Goal: Information Seeking & Learning: Learn about a topic

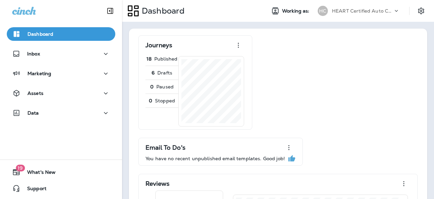
click at [367, 17] on div "HC HEART Certified Auto Care" at bounding box center [359, 11] width 90 height 14
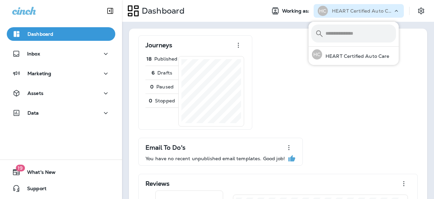
click at [366, 8] on p "HEART Certified Auto Care" at bounding box center [362, 10] width 61 height 5
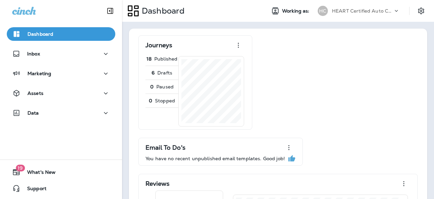
click at [351, 9] on p "HEART Certified Auto Care" at bounding box center [362, 10] width 61 height 5
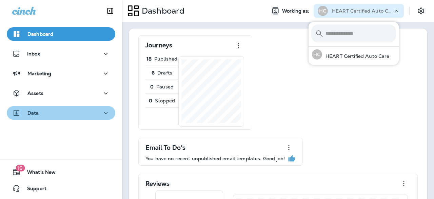
click at [72, 113] on div "Data" at bounding box center [61, 113] width 98 height 8
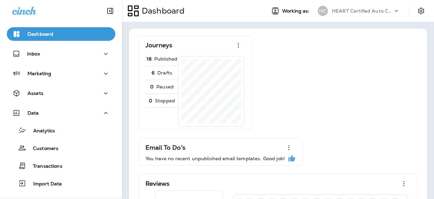
click at [52, 65] on div "Dashboard Inbox Marketing Assets Data Analytics Customers Transactions Import D…" at bounding box center [61, 109] width 122 height 179
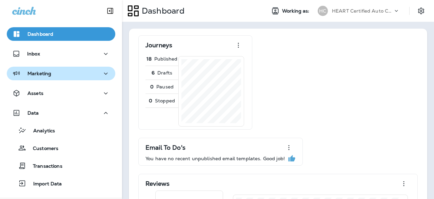
click at [53, 70] on div "Marketing" at bounding box center [61, 73] width 98 height 8
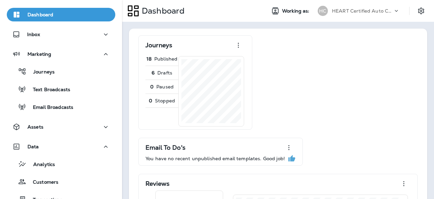
scroll to position [22, 0]
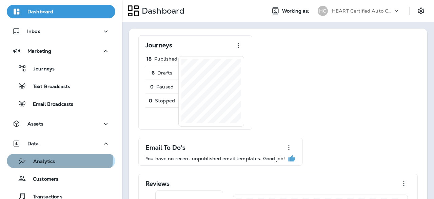
click at [57, 158] on div "Analytics" at bounding box center [61, 160] width 103 height 10
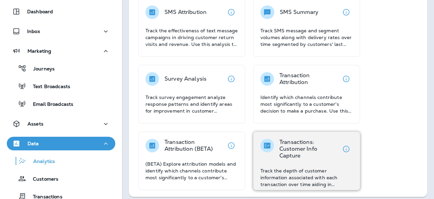
scroll to position [325, 0]
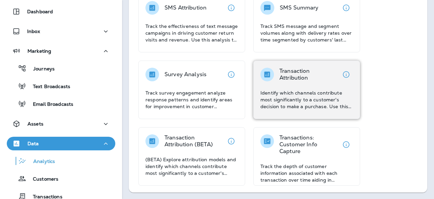
click at [292, 102] on p "Identify which channels contribute most significantly to a customer's decision …" at bounding box center [307, 99] width 93 height 20
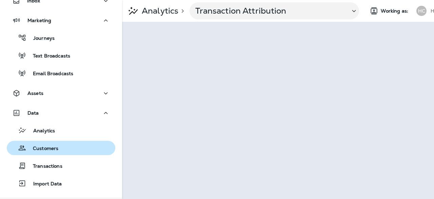
scroll to position [56, 0]
